Goal: Task Accomplishment & Management: Manage account settings

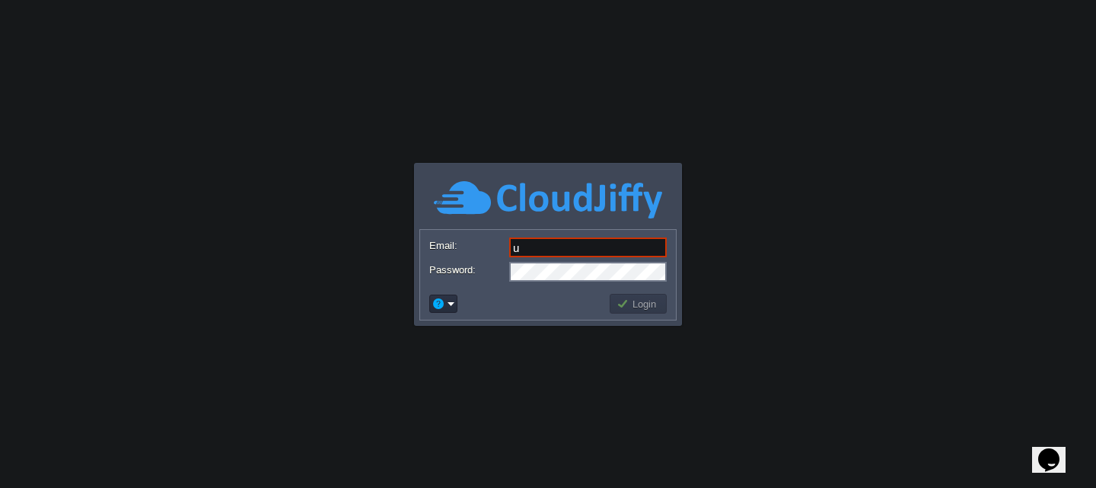
type input "[EMAIL_ADDRESS][DOMAIN_NAME]"
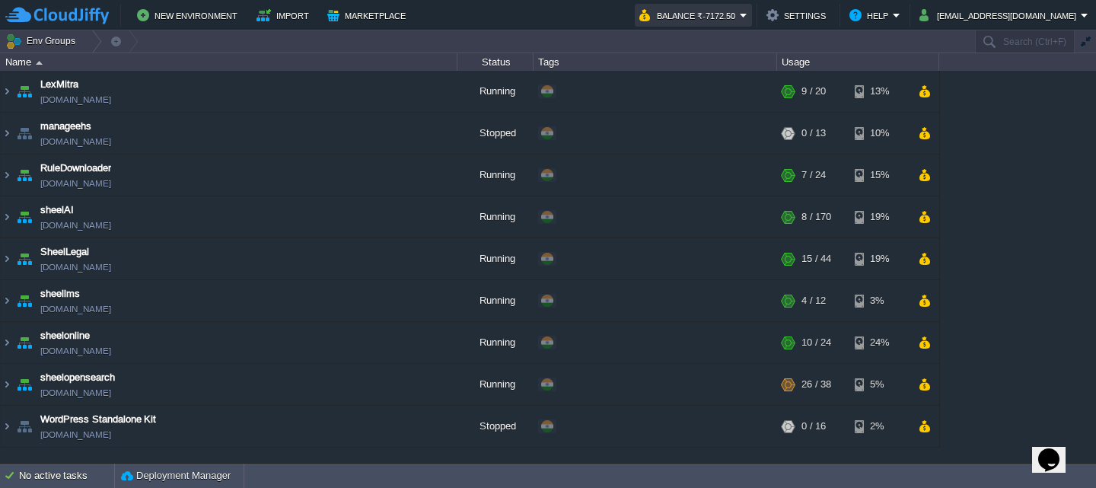
click at [740, 15] on button "Balance ₹-7172.50" at bounding box center [689, 15] width 100 height 18
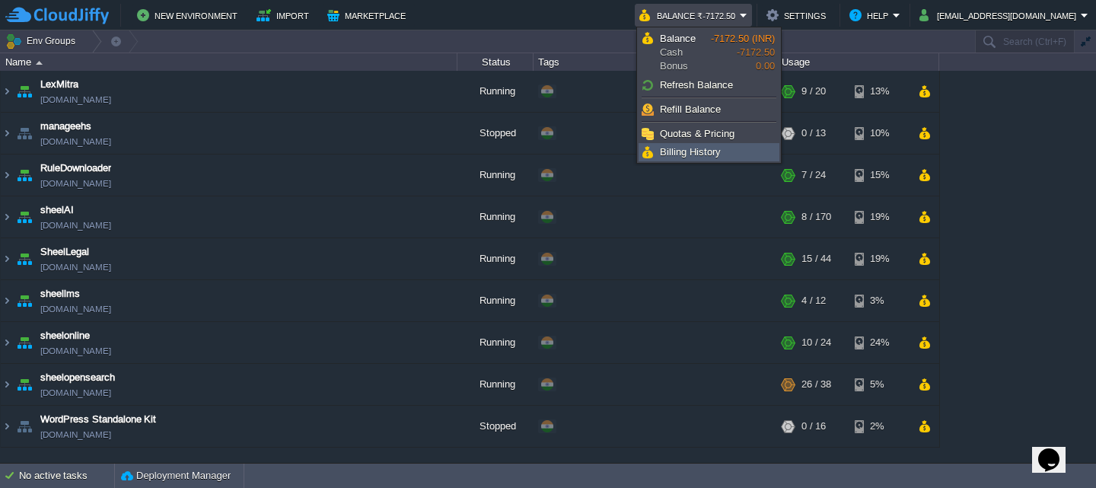
click at [703, 148] on span "Billing History" at bounding box center [690, 151] width 61 height 11
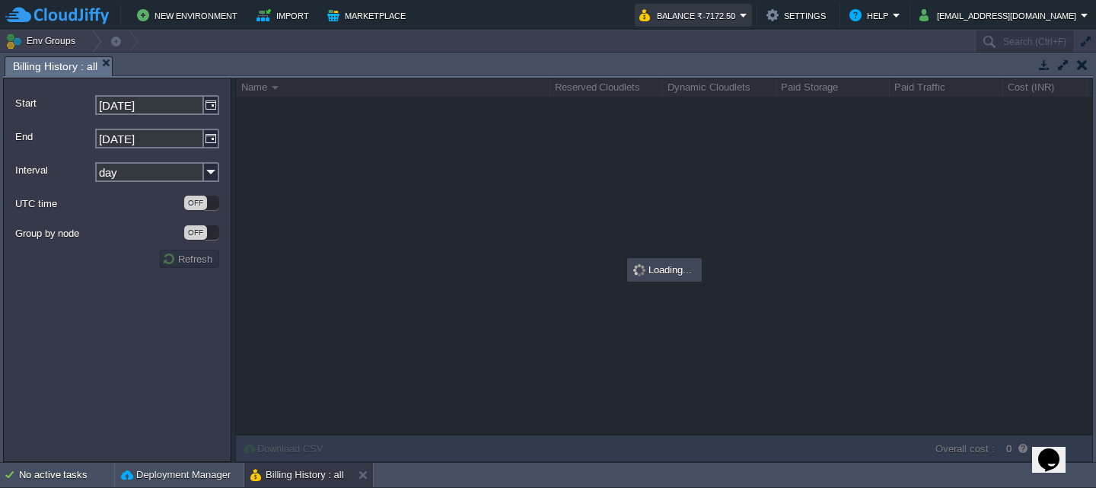
click at [702, 19] on button "Balance ₹-7172.50" at bounding box center [689, 15] width 100 height 18
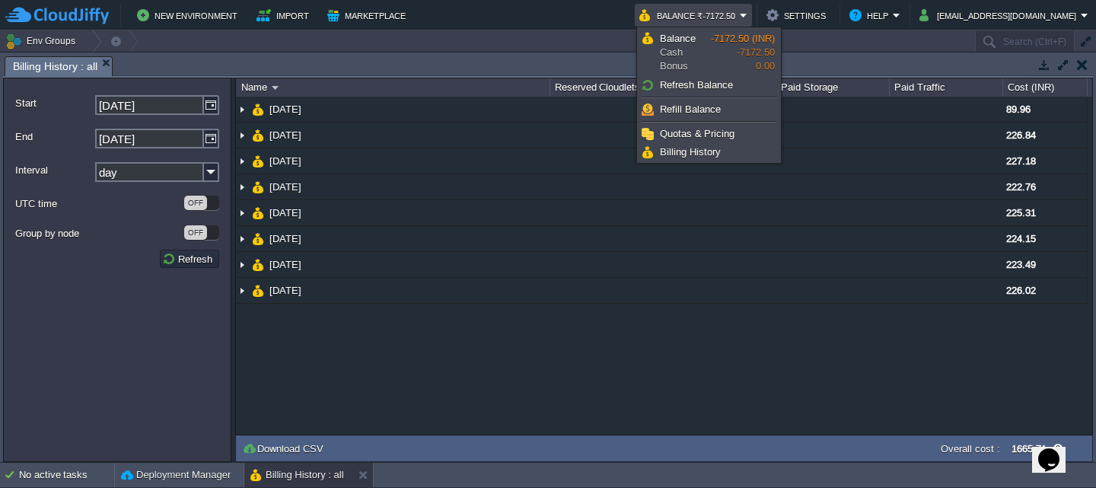
click at [700, 15] on button "Balance ₹-7172.50" at bounding box center [689, 15] width 100 height 18
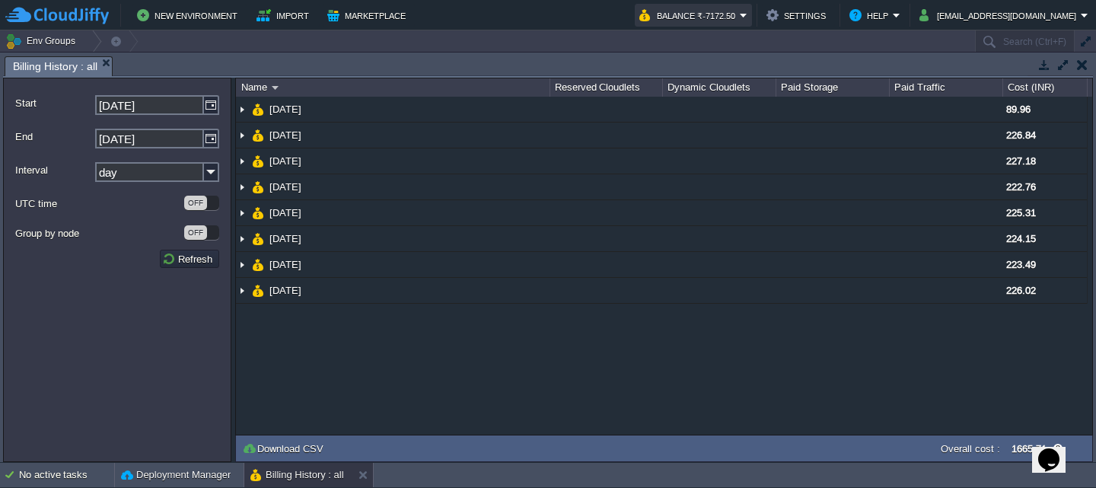
click at [700, 15] on button "Balance ₹-7172.50" at bounding box center [689, 15] width 100 height 18
click at [725, 16] on button "Balance ₹-7172.50" at bounding box center [689, 15] width 100 height 18
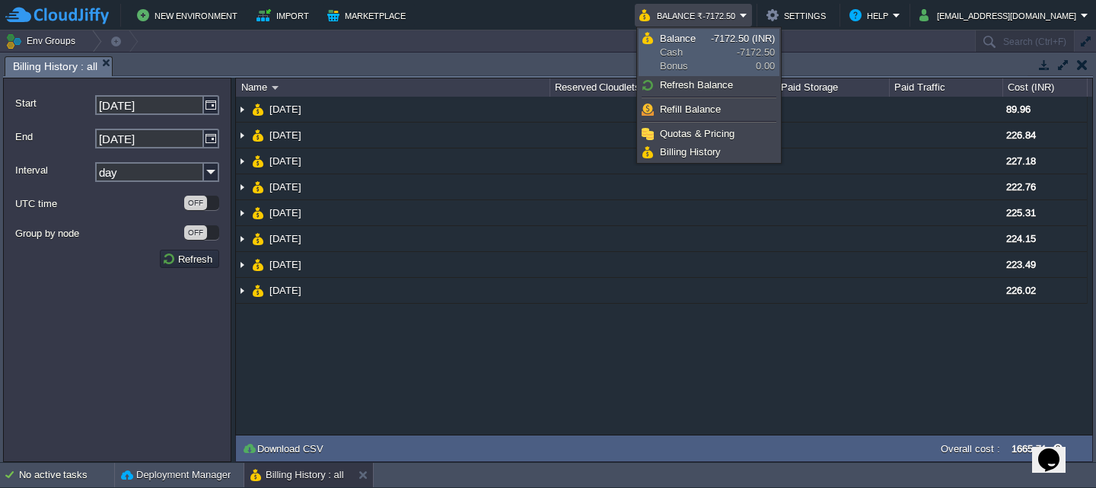
click at [689, 41] on span "Balance" at bounding box center [678, 38] width 36 height 11
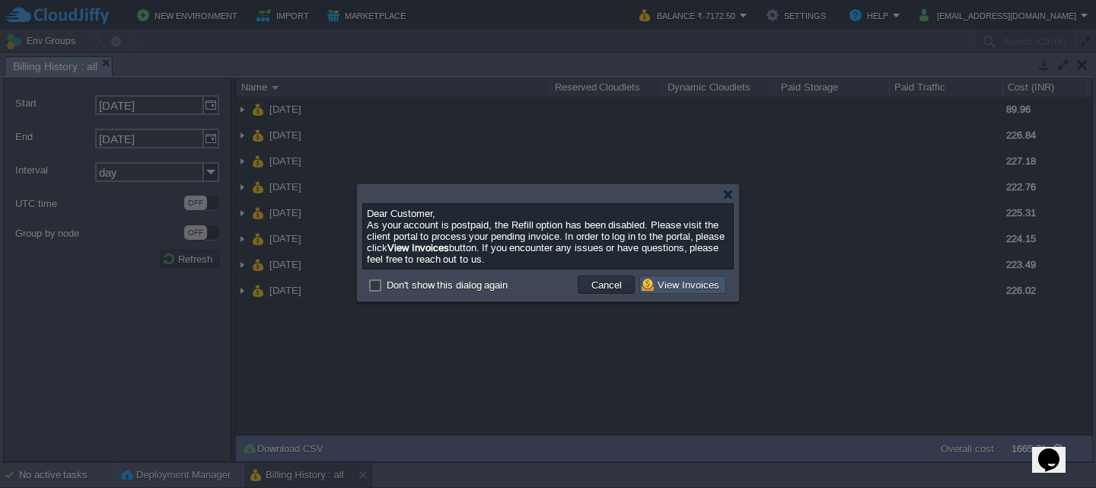
click at [670, 284] on button "View Invoices" at bounding box center [683, 285] width 82 height 14
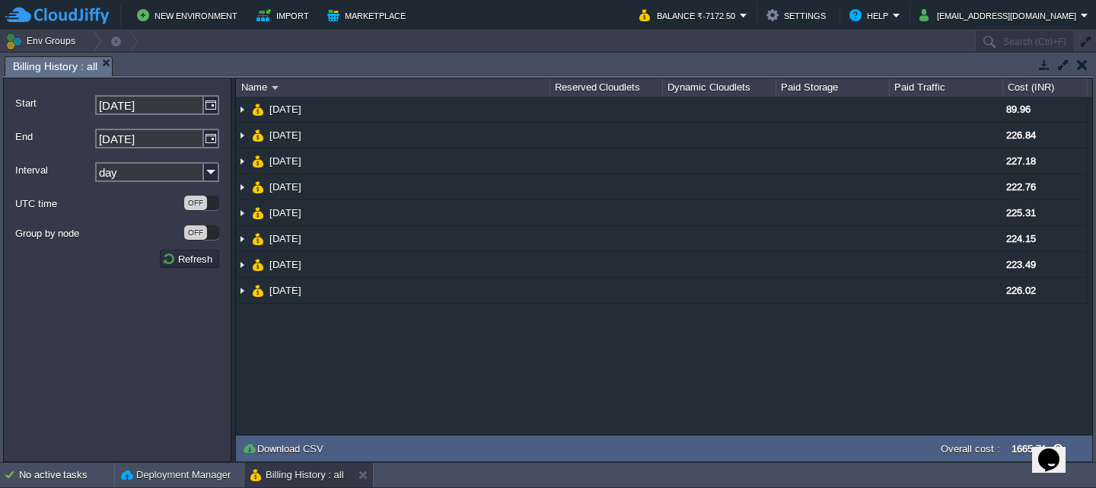
click at [78, 16] on img at bounding box center [56, 15] width 103 height 19
click at [1084, 64] on button "button" at bounding box center [1082, 65] width 11 height 14
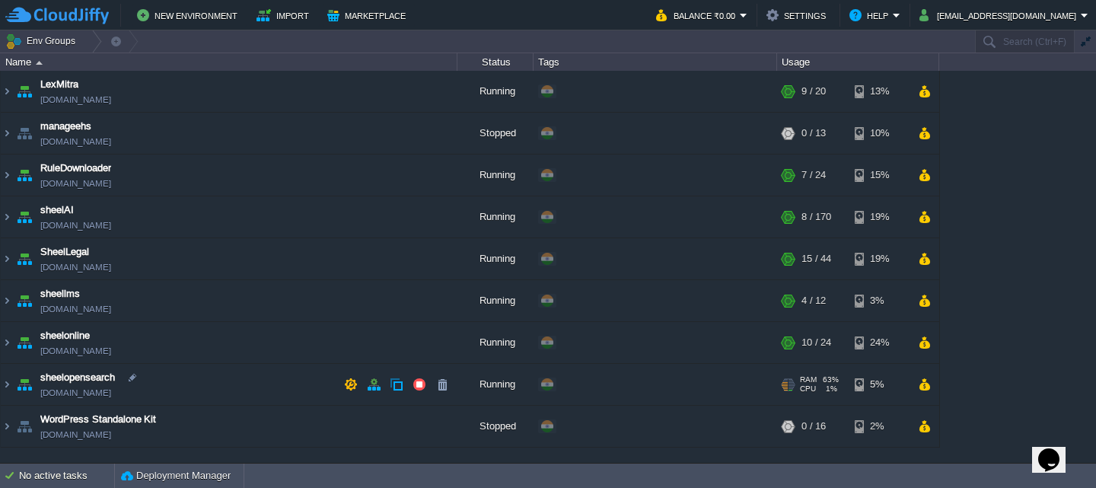
click at [294, 384] on td "sheelopensearch [DOMAIN_NAME]" at bounding box center [229, 385] width 457 height 42
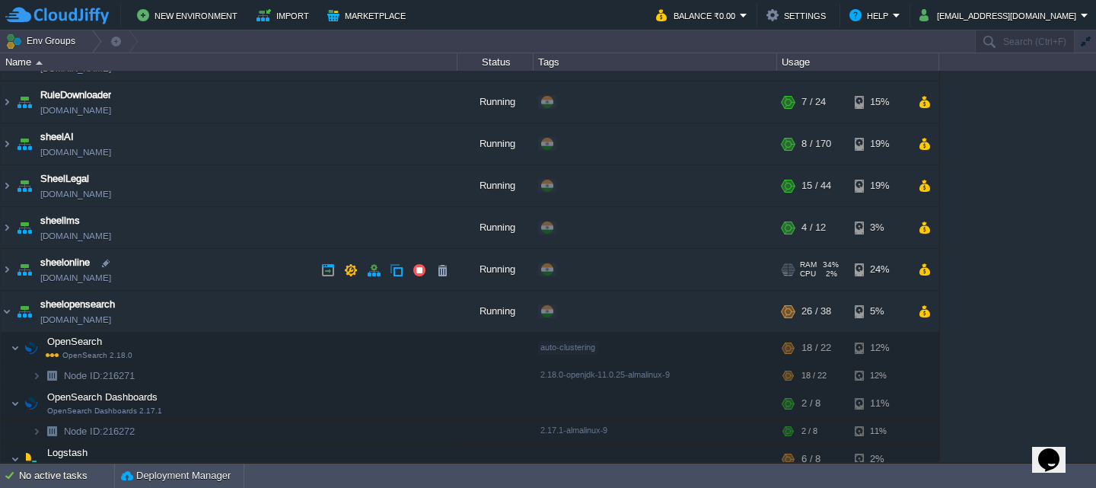
scroll to position [76, 0]
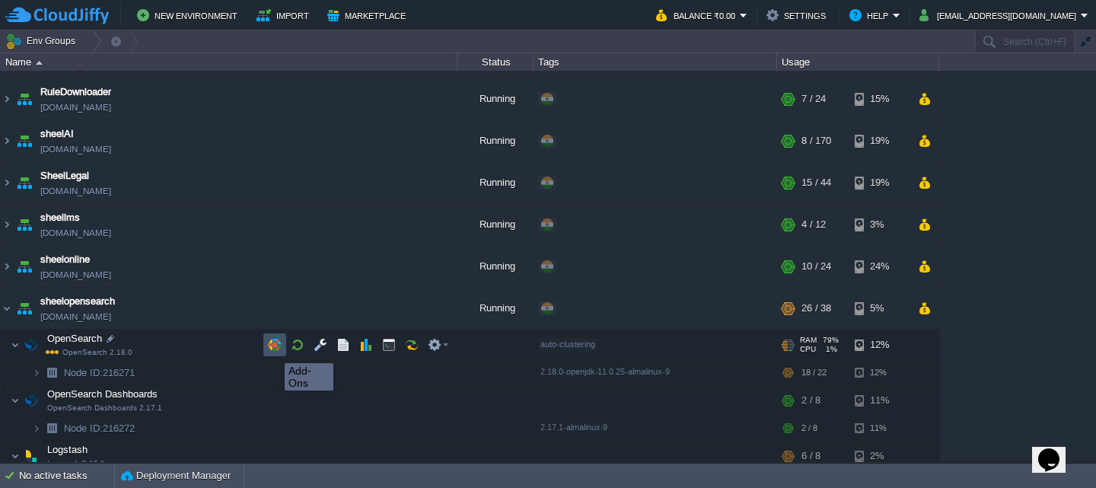
click at [274, 349] on button "button" at bounding box center [275, 345] width 14 height 14
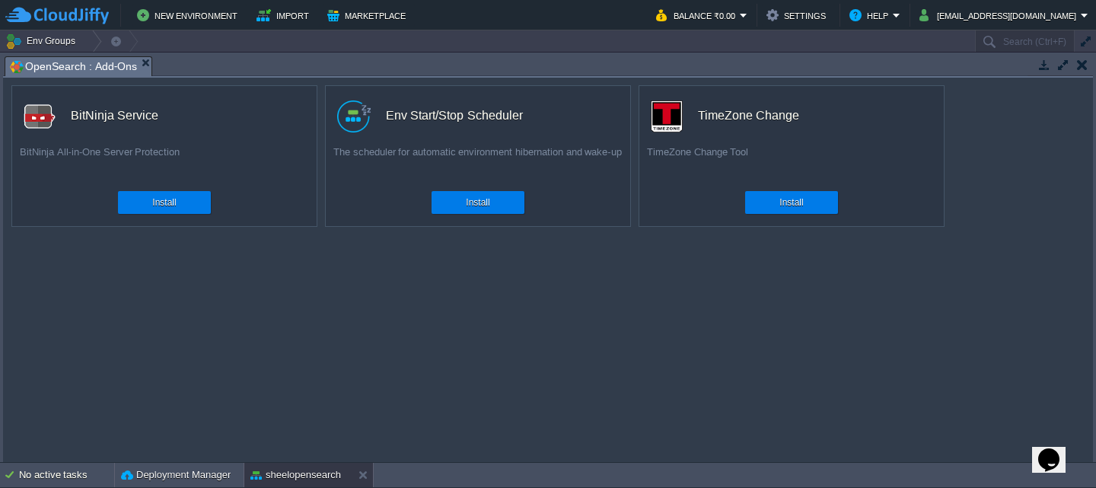
click at [1078, 62] on button "button" at bounding box center [1082, 65] width 11 height 14
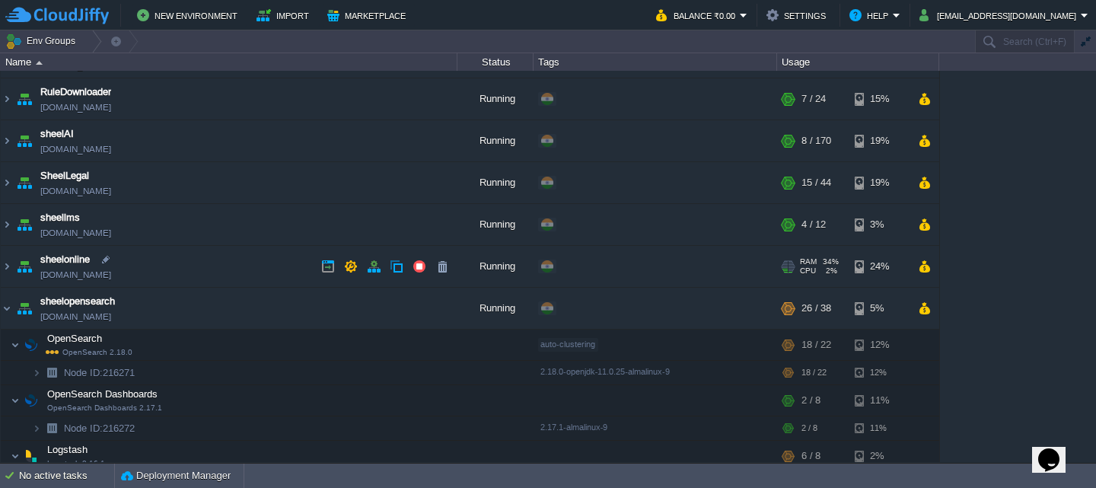
click at [202, 265] on td "sheelonline [DOMAIN_NAME]" at bounding box center [229, 267] width 457 height 42
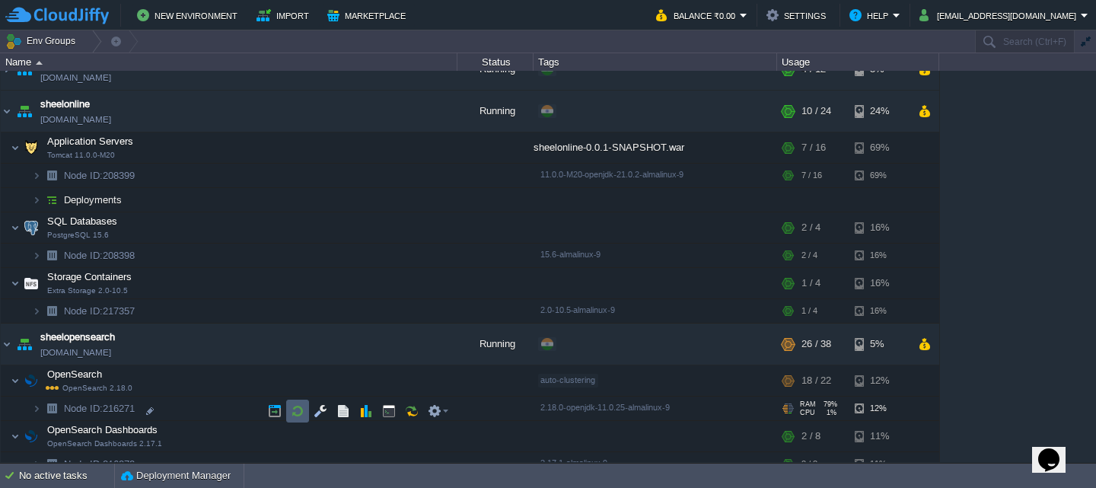
scroll to position [343, 0]
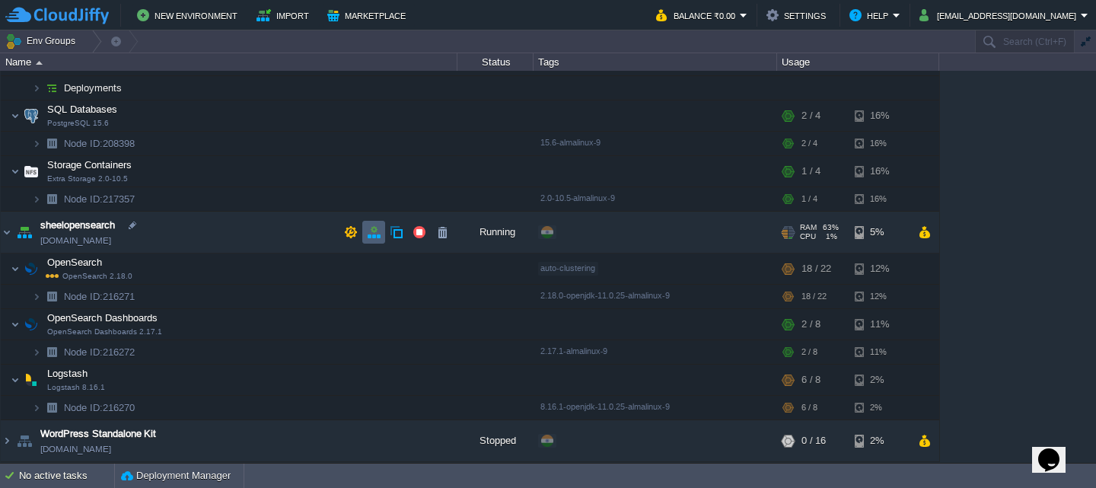
click at [369, 231] on button "button" at bounding box center [374, 232] width 14 height 14
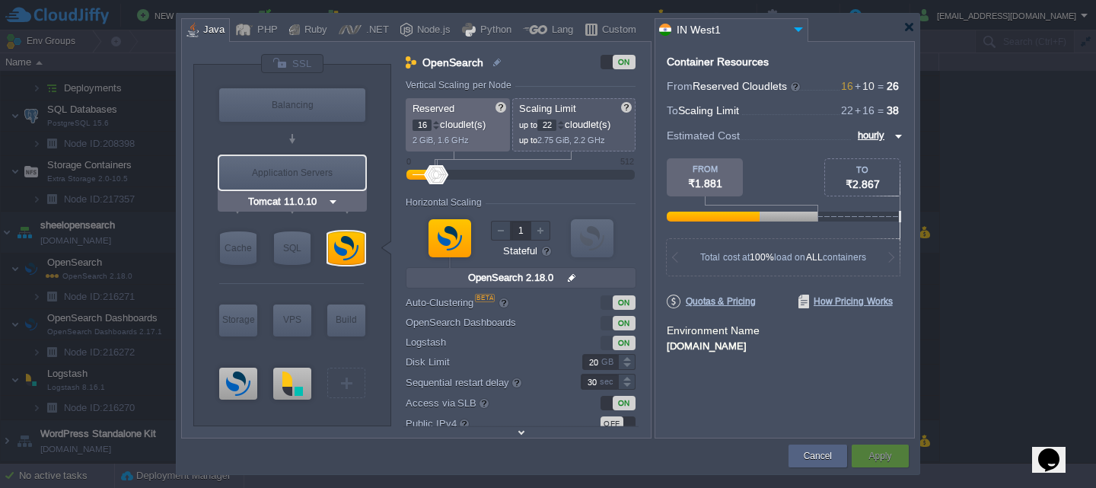
type input "NGINX 1.28.0"
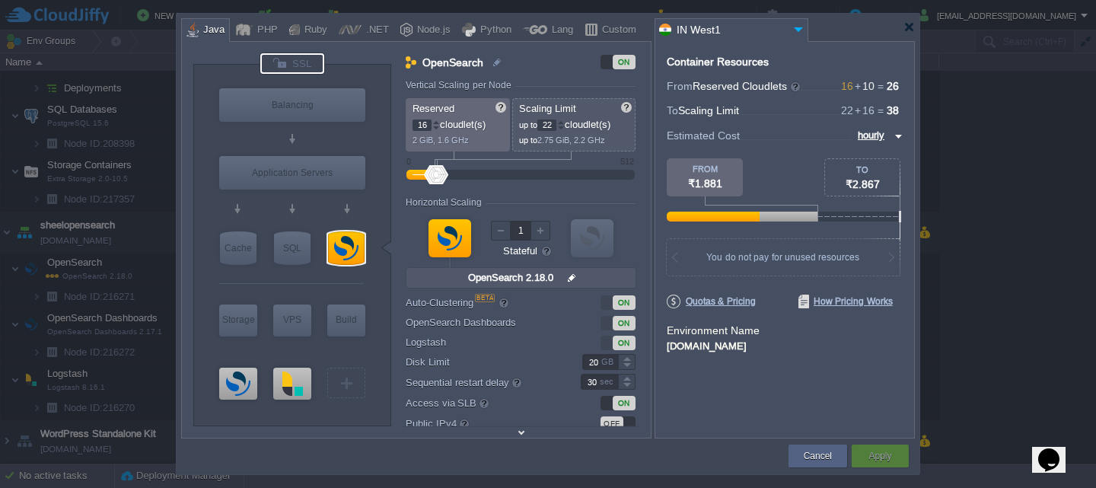
click at [293, 65] on div at bounding box center [292, 63] width 64 height 21
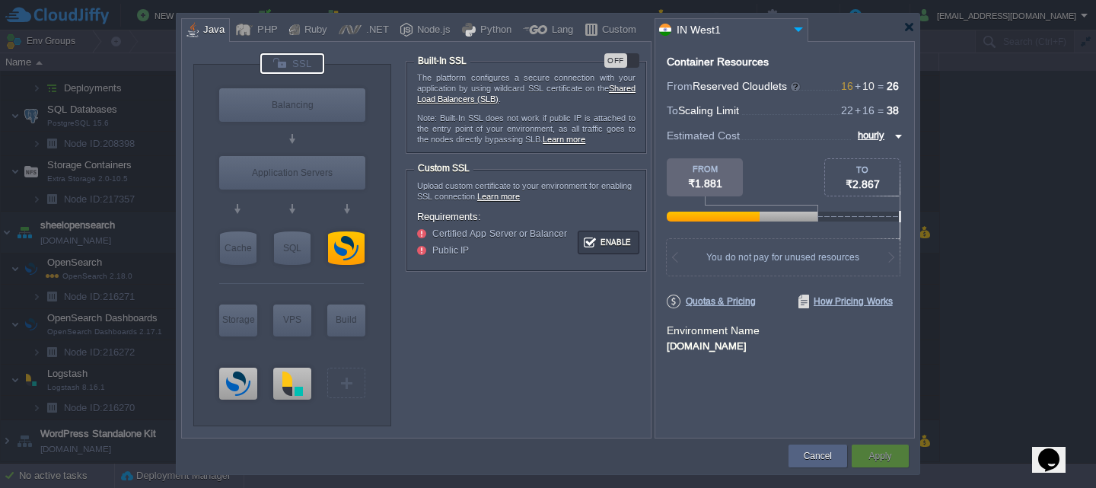
click at [633, 63] on div "OFF" at bounding box center [621, 60] width 35 height 14
click at [892, 454] on div "Apply" at bounding box center [880, 455] width 34 height 23
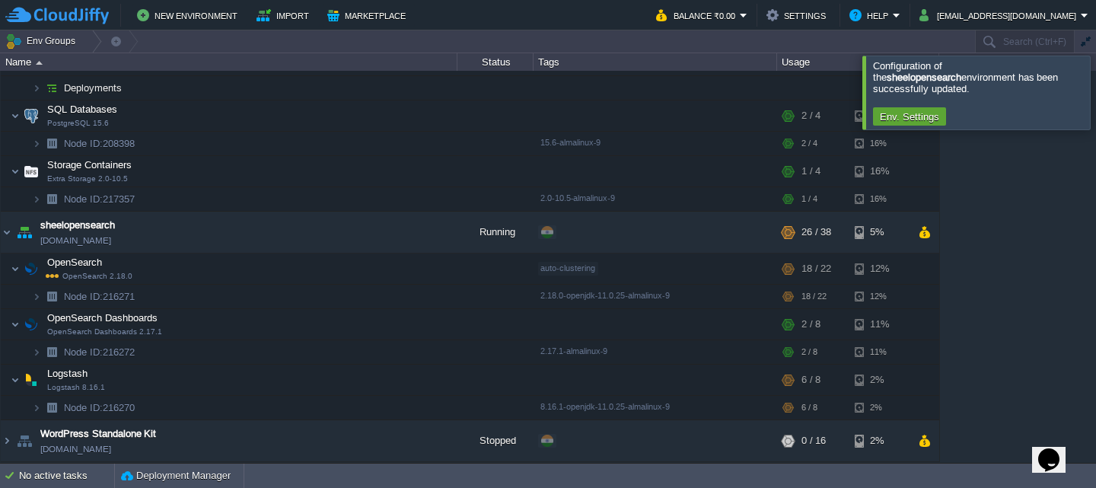
scroll to position [177, 0]
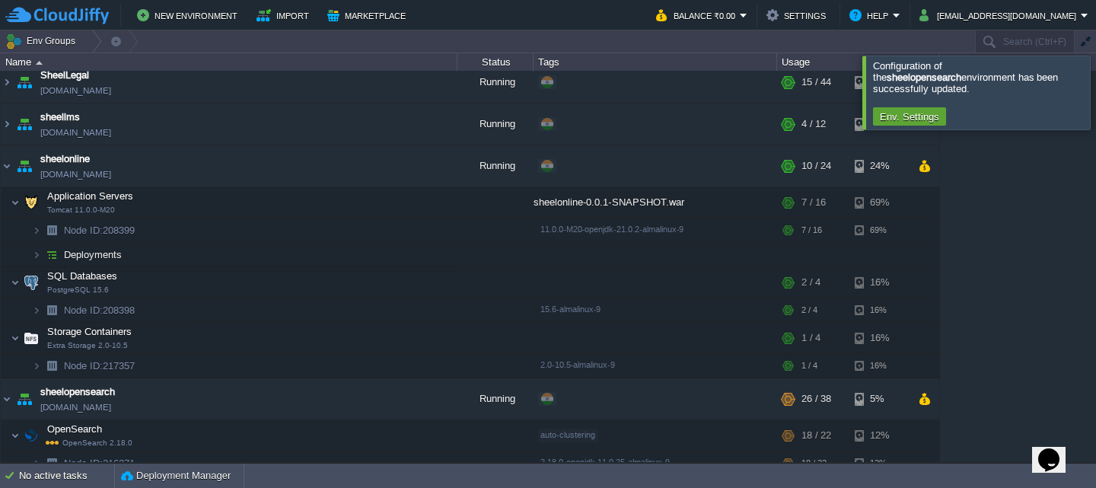
click at [1095, 88] on div at bounding box center [1114, 92] width 0 height 73
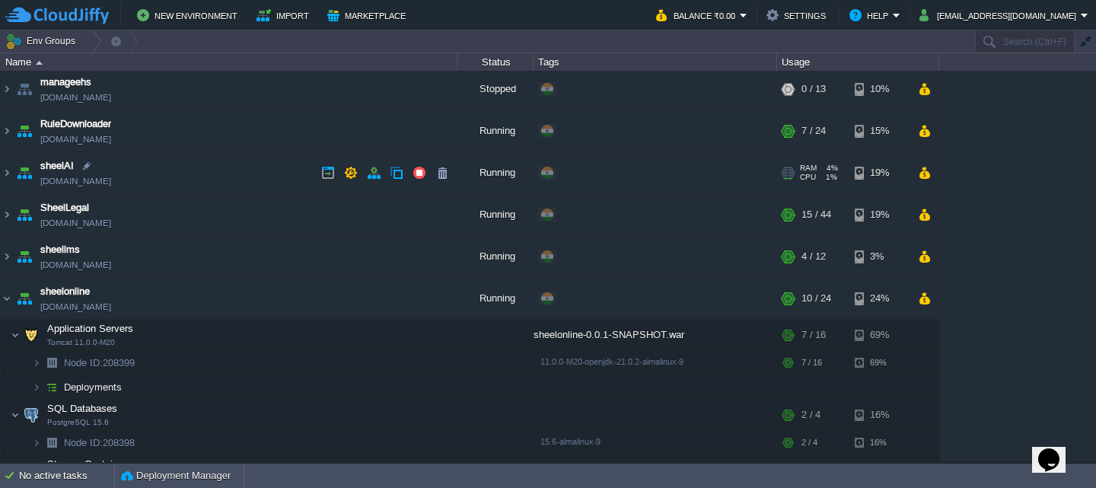
scroll to position [0, 0]
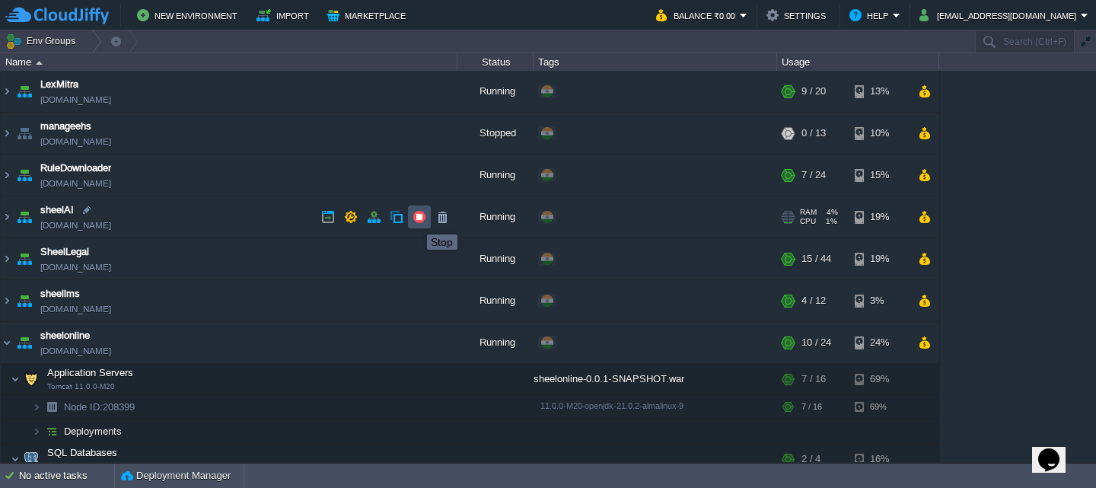
click at [416, 221] on button "button" at bounding box center [419, 217] width 14 height 14
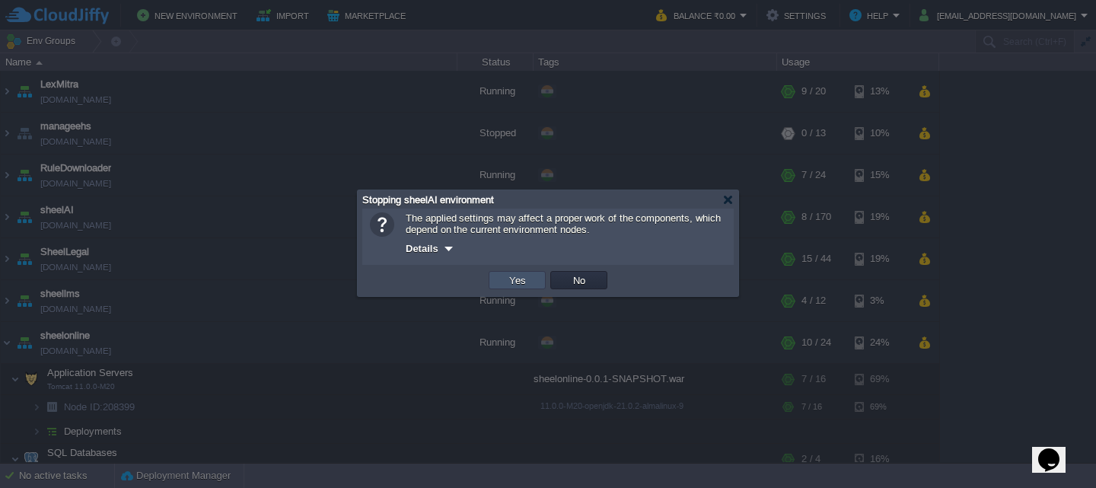
click at [511, 281] on button "Yes" at bounding box center [518, 280] width 26 height 14
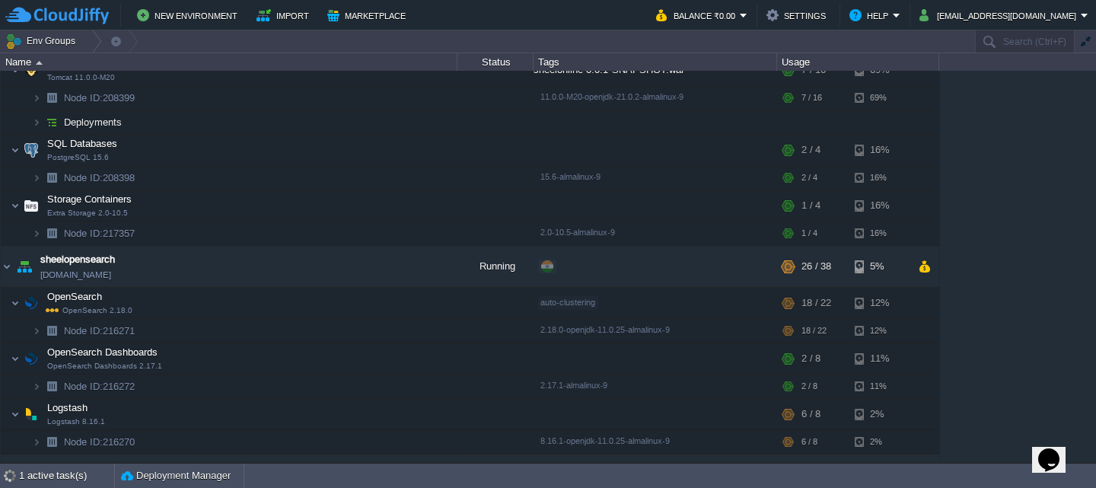
scroll to position [304, 0]
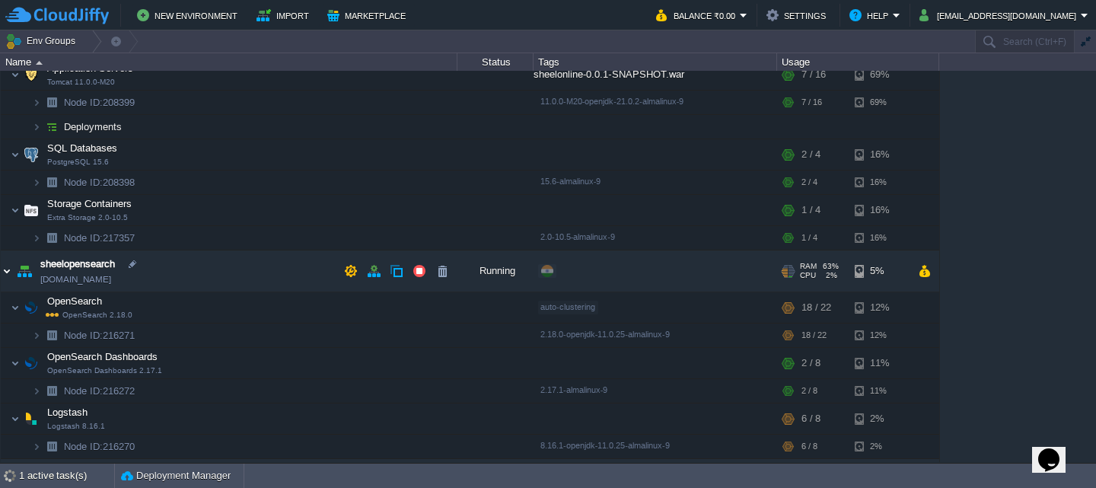
click at [5, 269] on img at bounding box center [7, 270] width 12 height 41
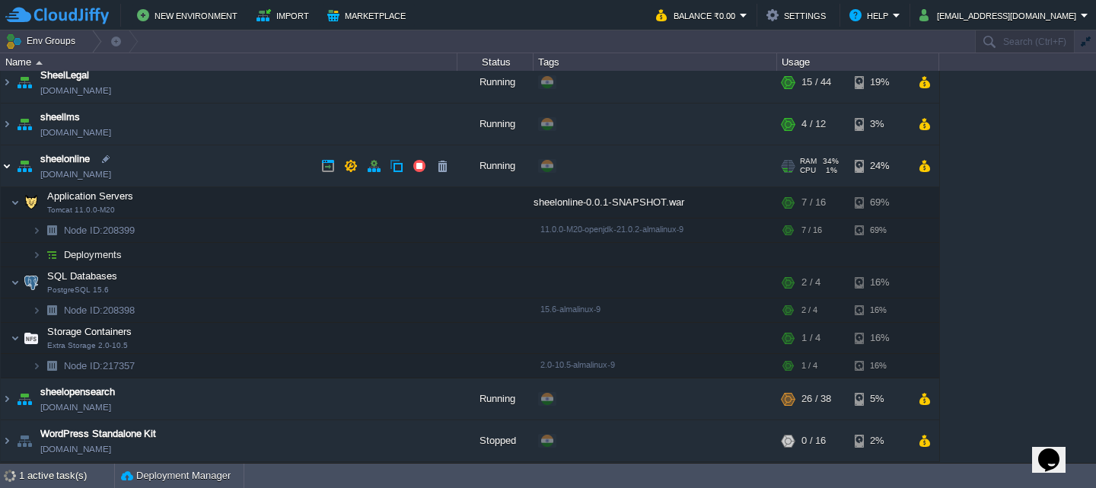
click at [4, 160] on img at bounding box center [7, 165] width 12 height 41
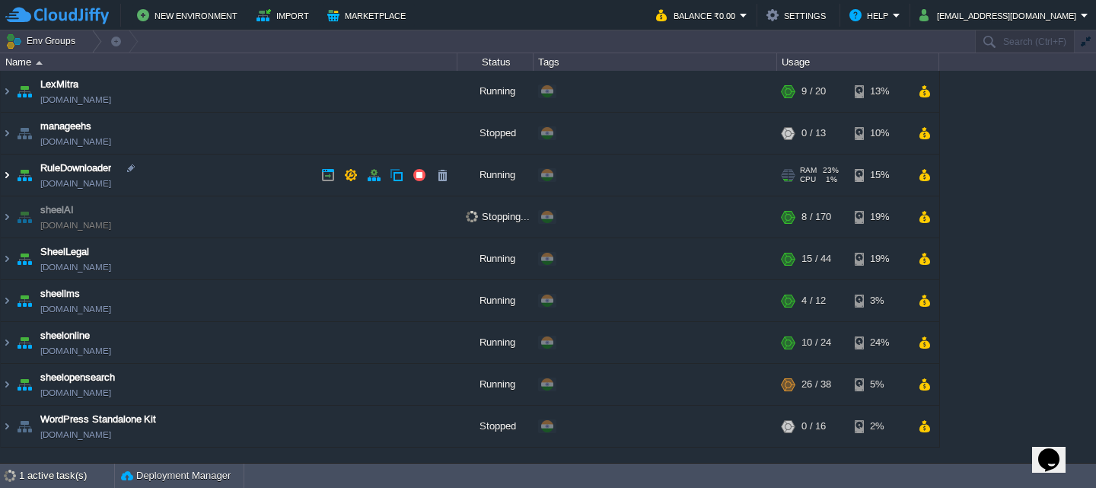
scroll to position [0, 0]
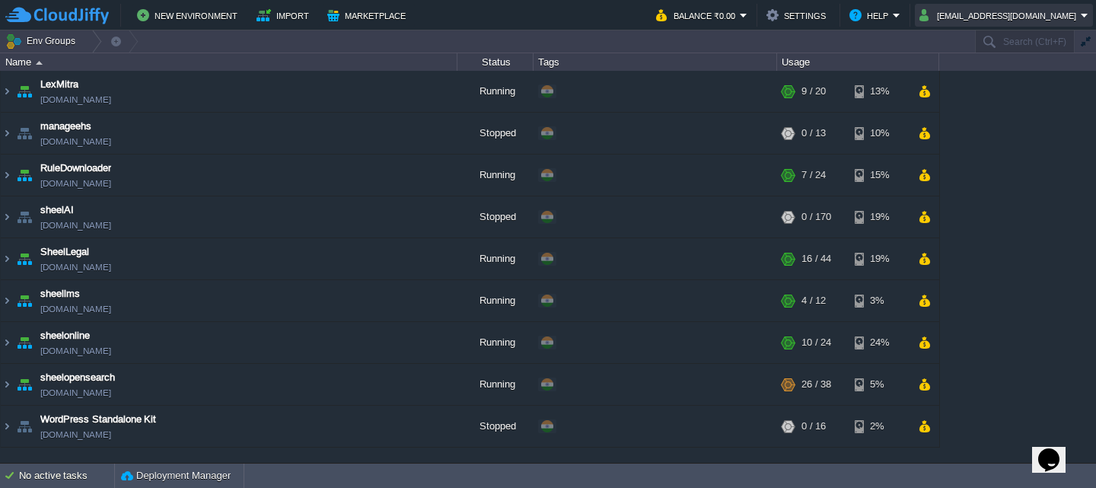
click at [1039, 12] on button "[EMAIL_ADDRESS][DOMAIN_NAME]" at bounding box center [999, 15] width 161 height 18
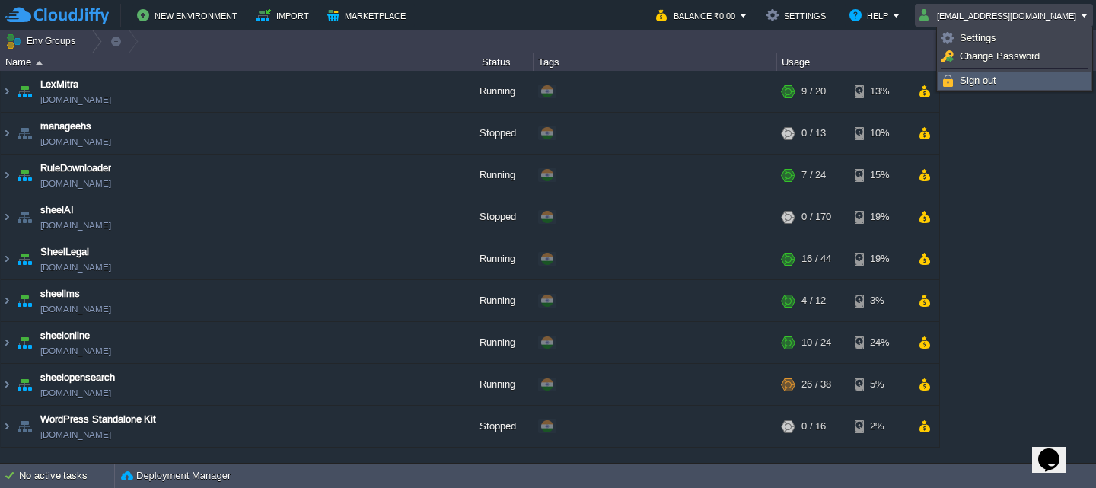
click at [973, 79] on span "Sign out" at bounding box center [978, 80] width 37 height 11
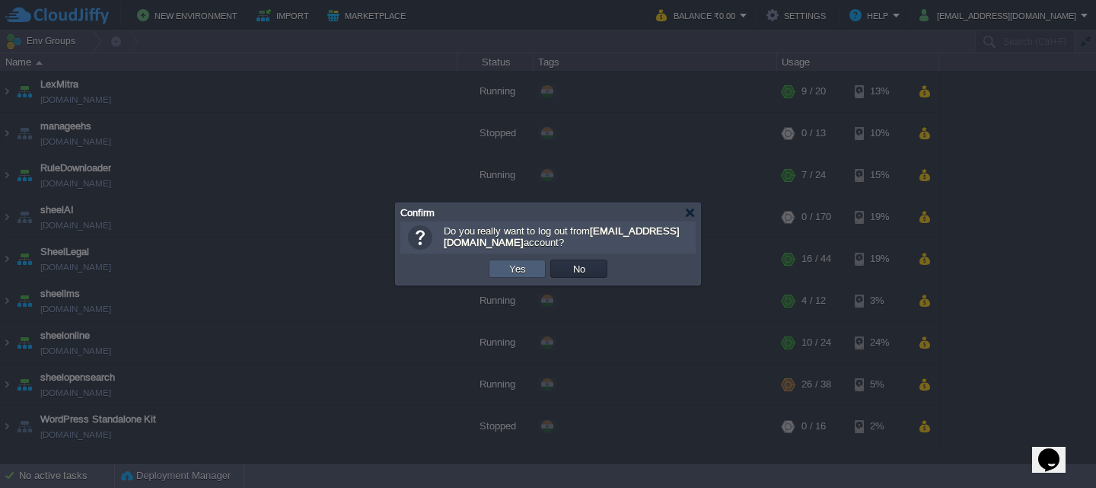
click at [501, 263] on td "Yes" at bounding box center [517, 269] width 57 height 18
